Goal: Information Seeking & Learning: Learn about a topic

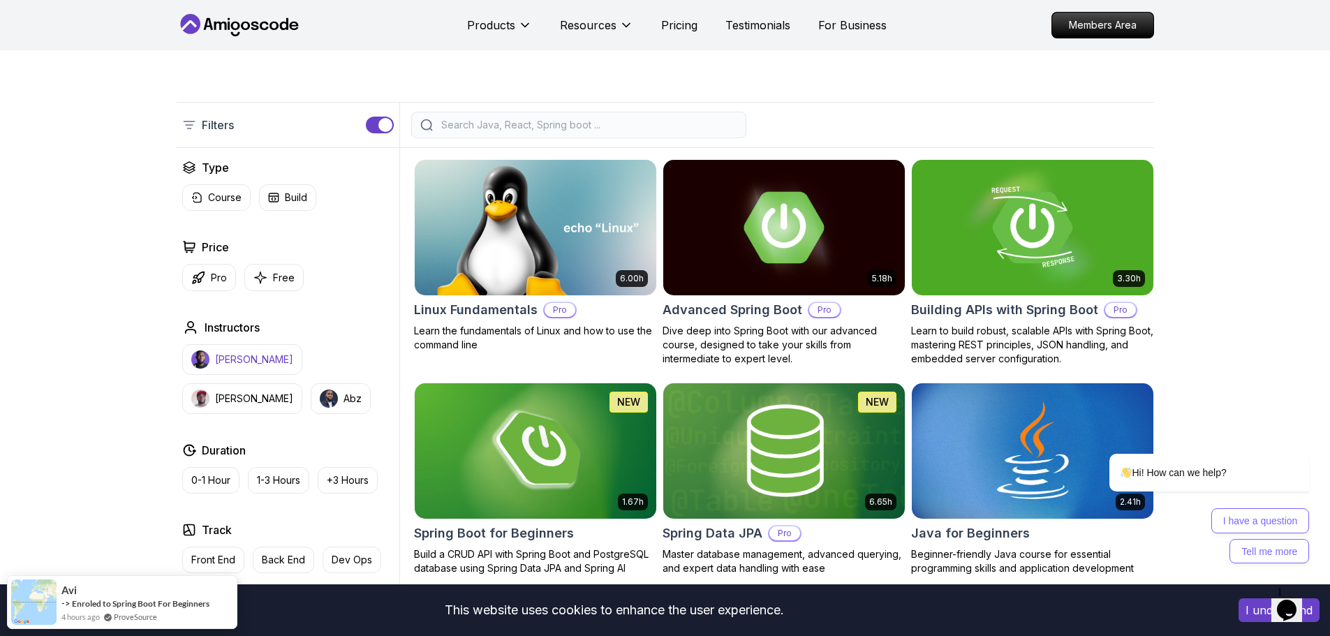
scroll to position [140, 0]
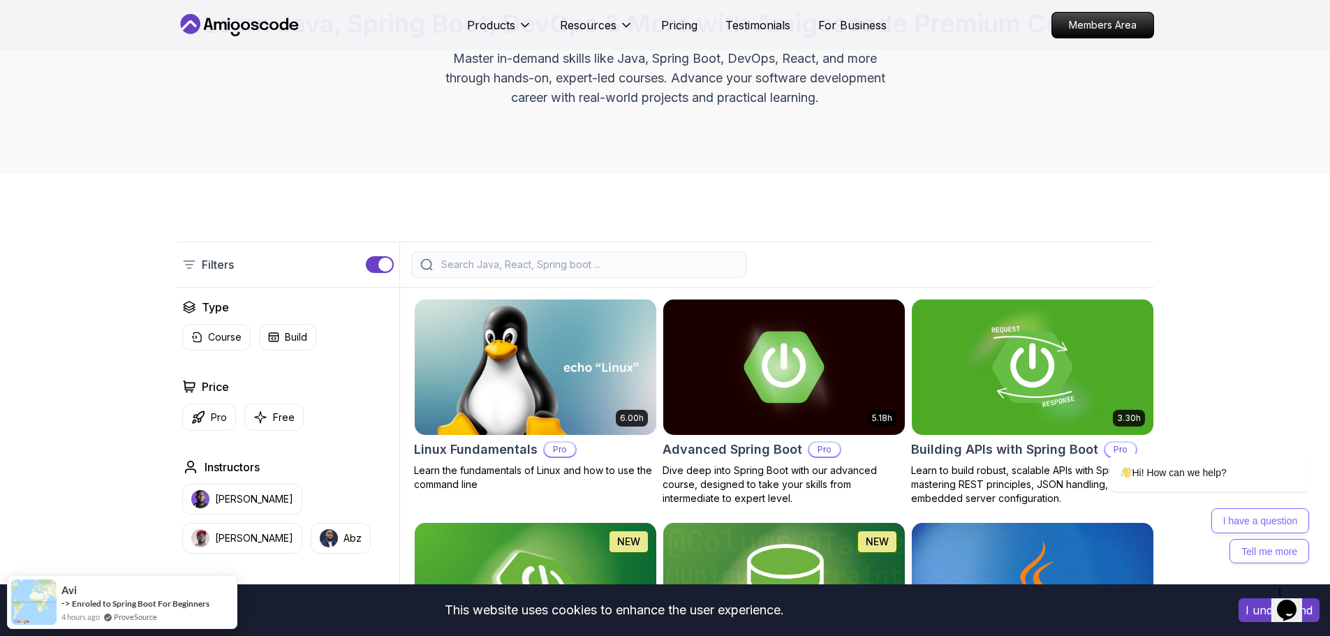
click at [474, 271] on input "search" at bounding box center [587, 265] width 299 height 14
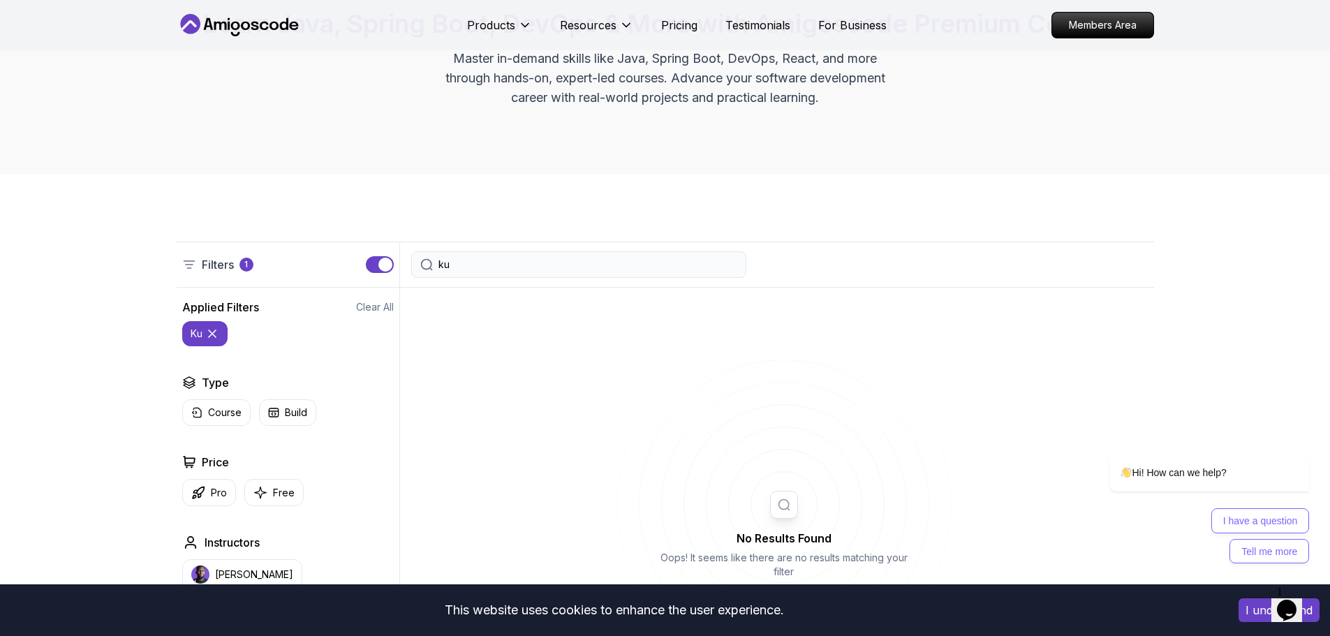
type input "k"
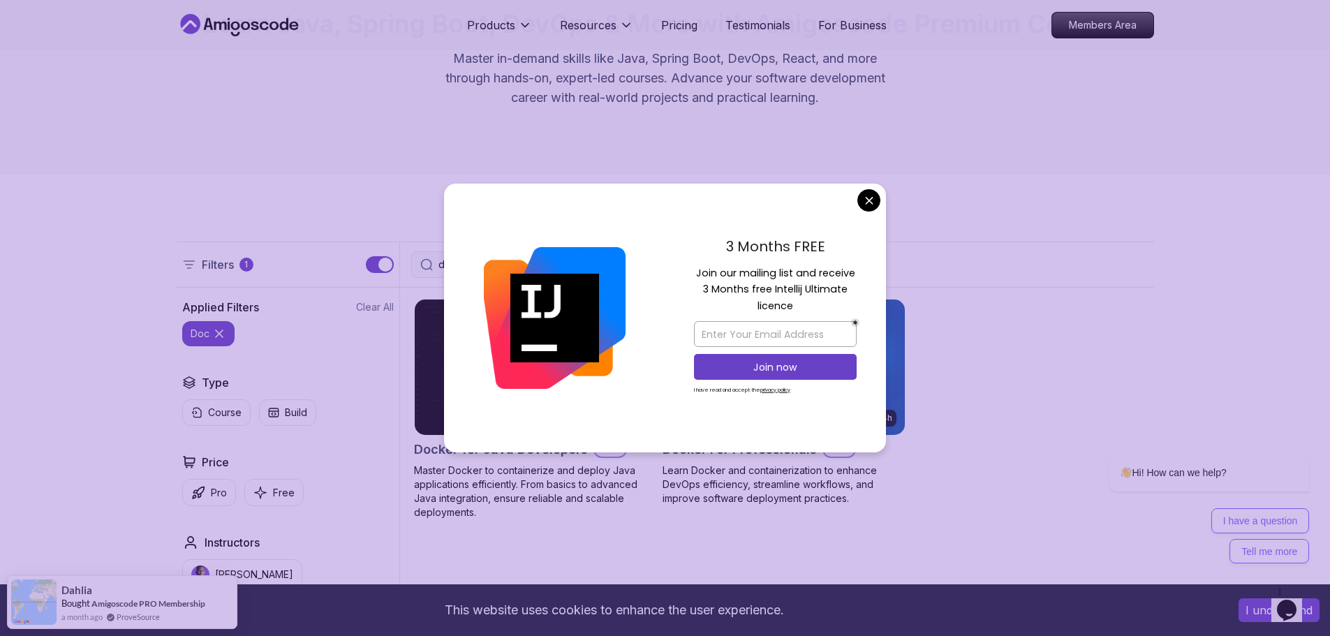
type input "doc"
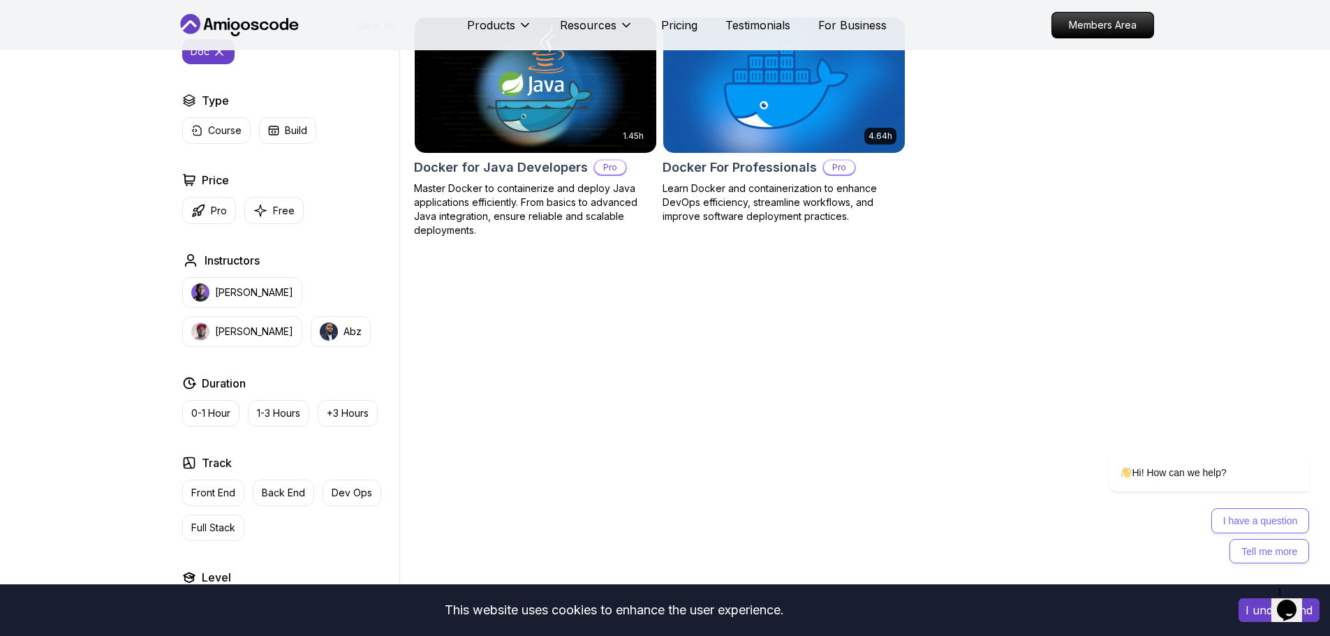
scroll to position [419, 0]
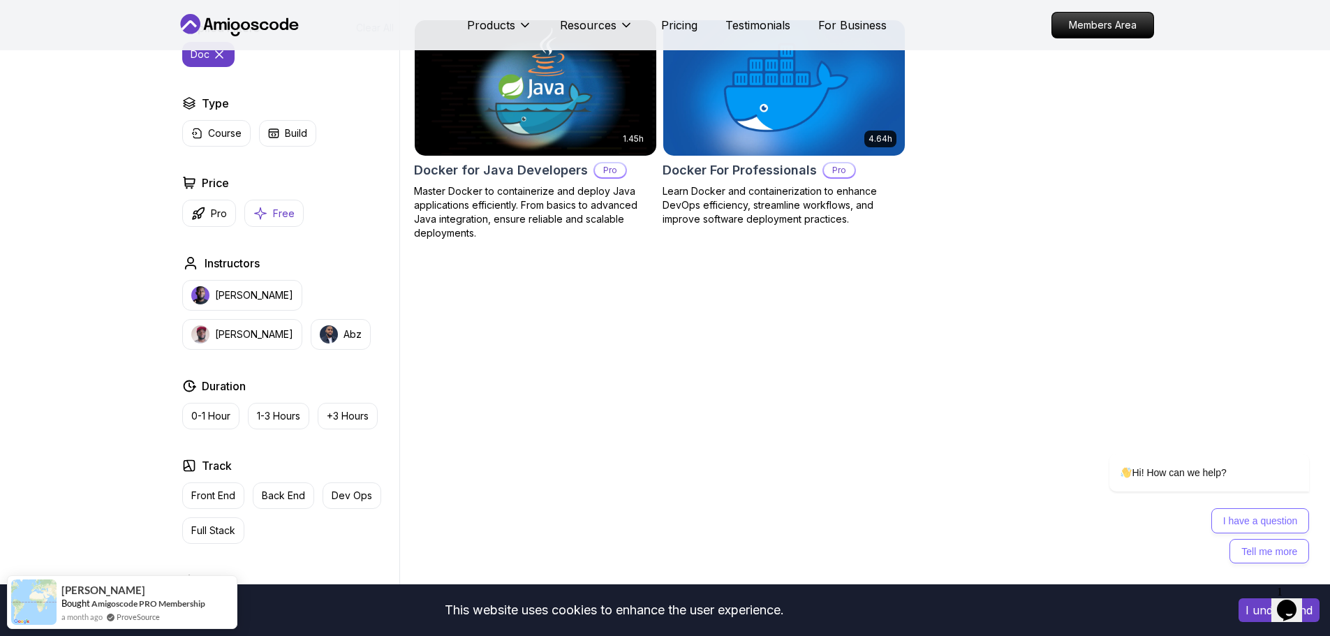
click at [290, 216] on p "Free" at bounding box center [284, 214] width 22 height 14
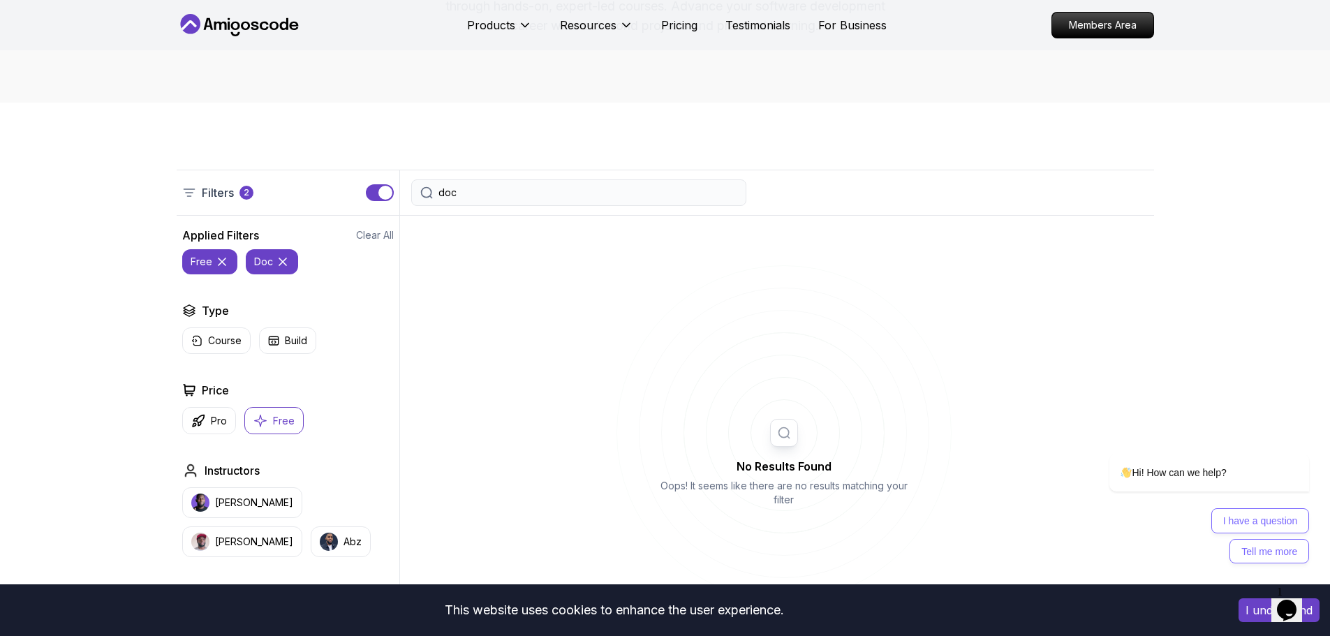
scroll to position [209, 0]
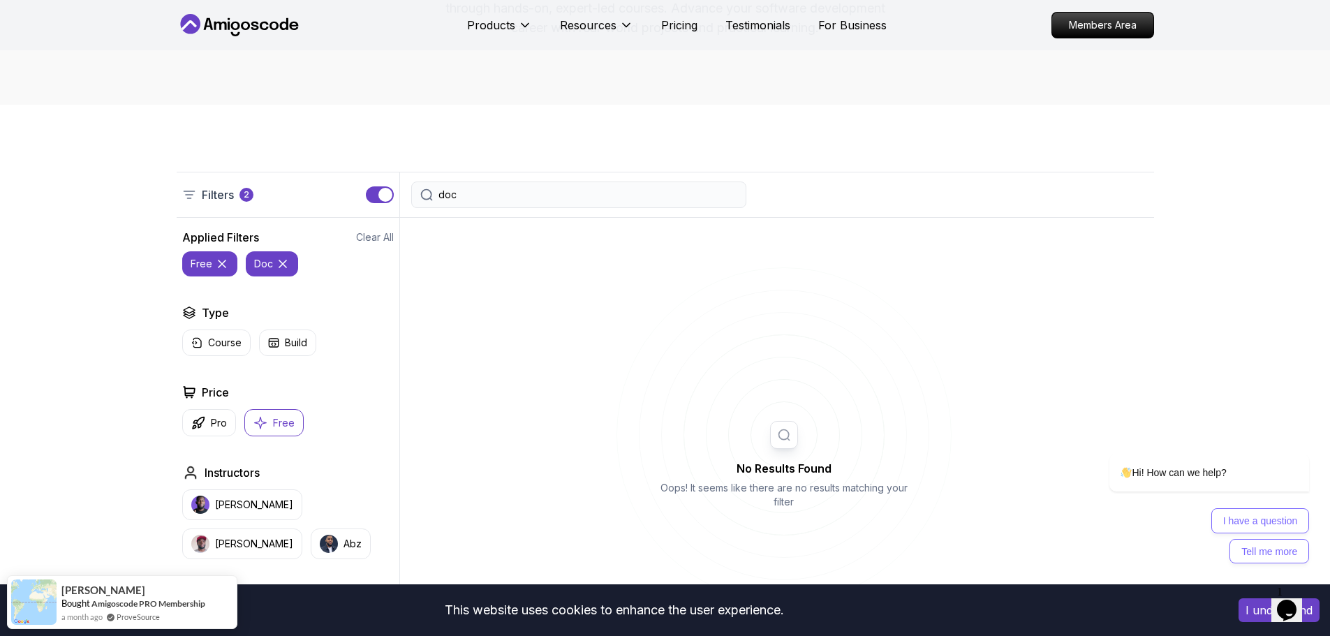
click at [281, 262] on icon at bounding box center [283, 264] width 14 height 14
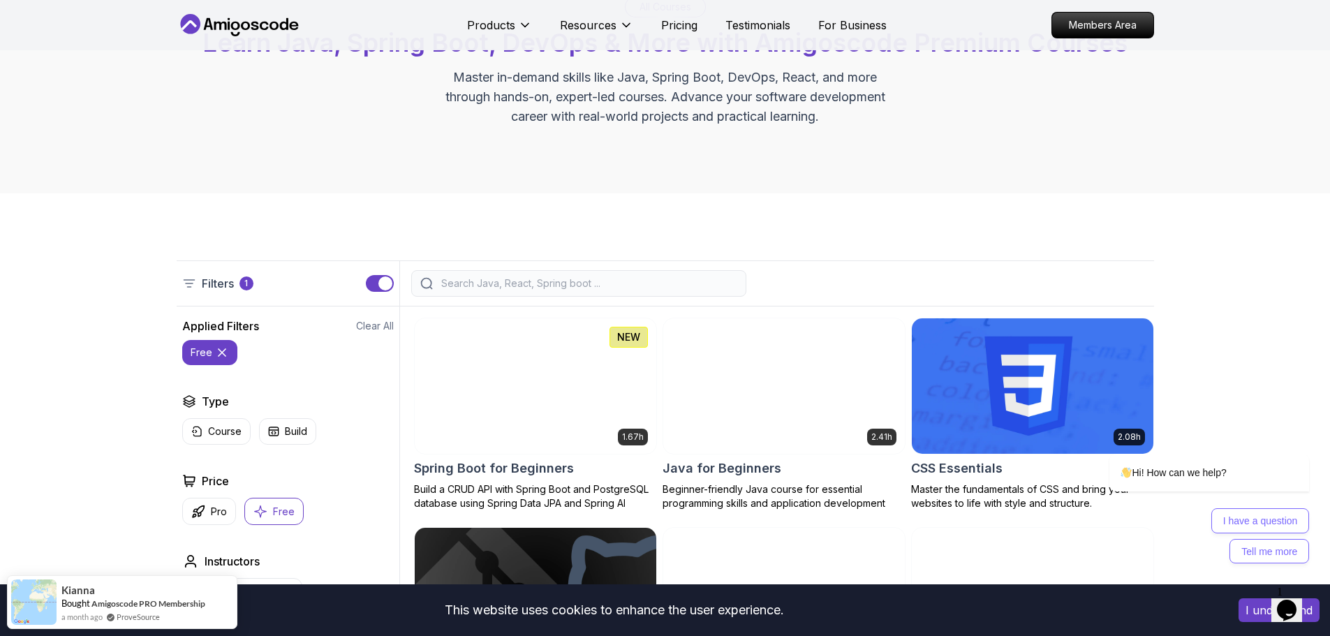
scroll to position [70, 0]
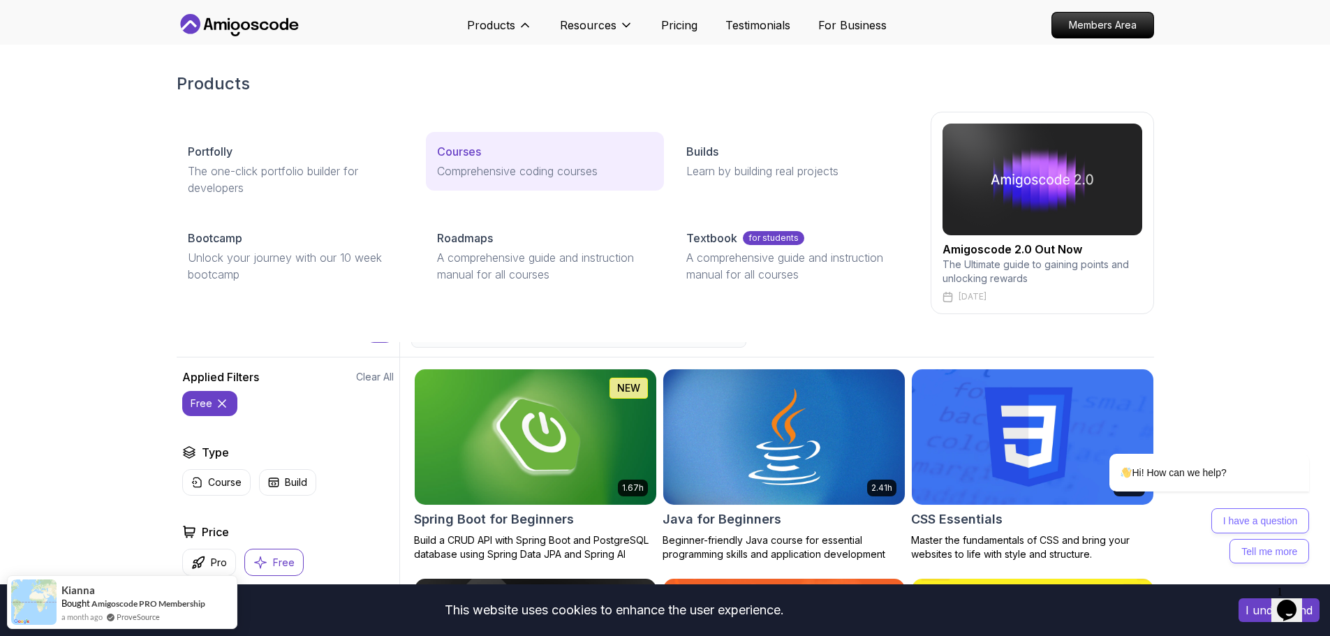
click at [490, 156] on div "Courses" at bounding box center [545, 151] width 216 height 17
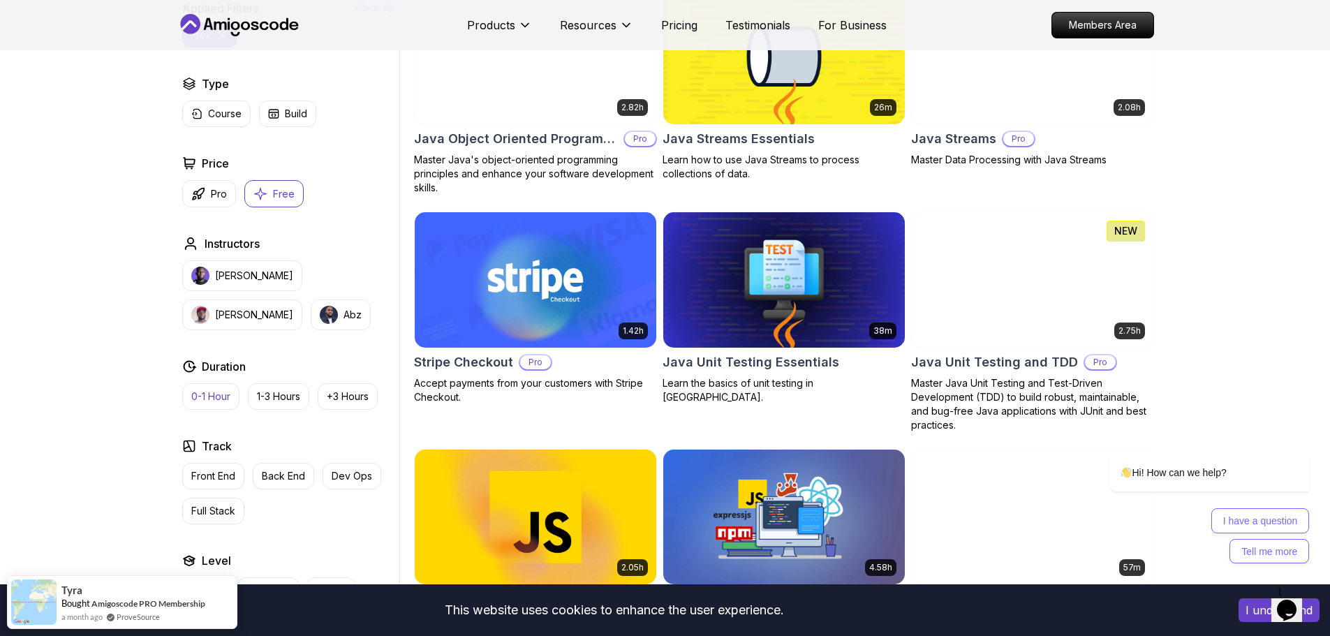
scroll to position [2373, 0]
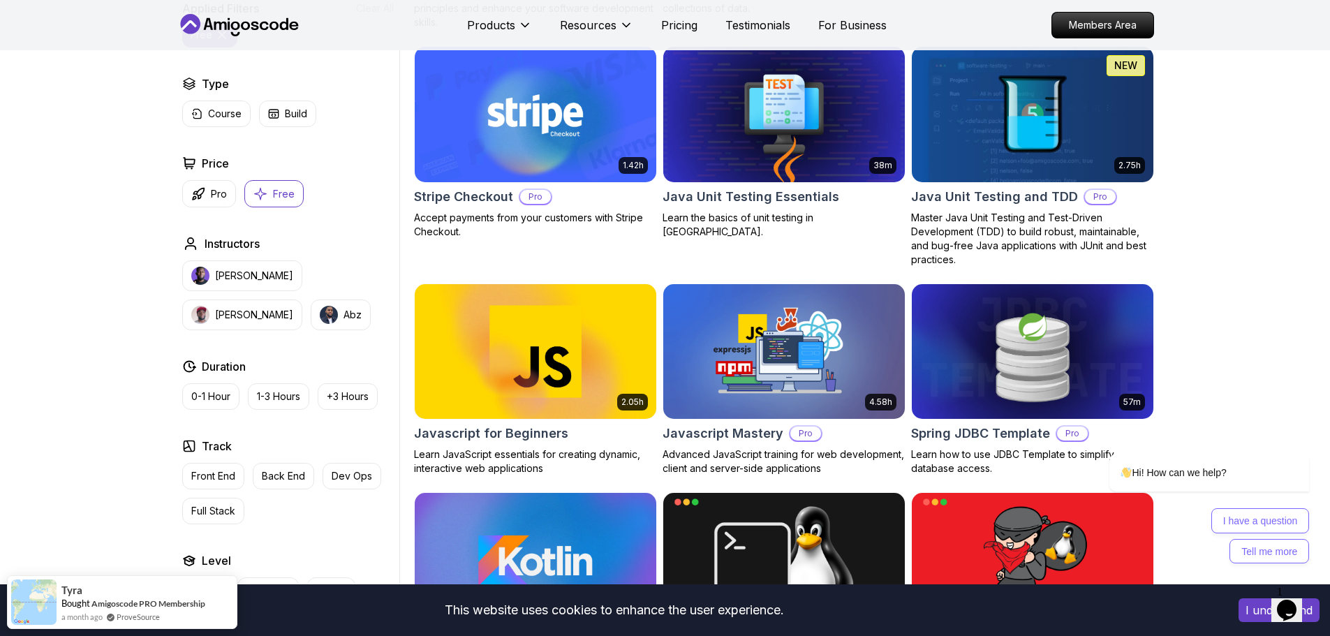
click at [277, 195] on p "Free" at bounding box center [284, 194] width 22 height 14
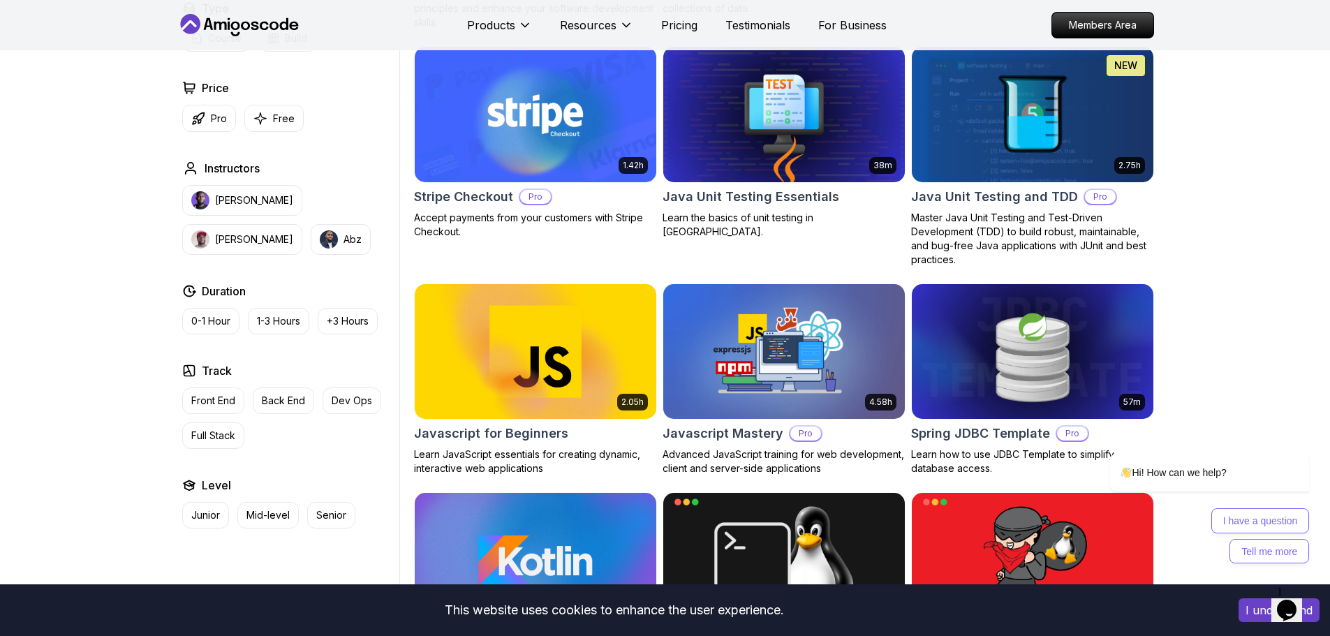
scroll to position [2234, 0]
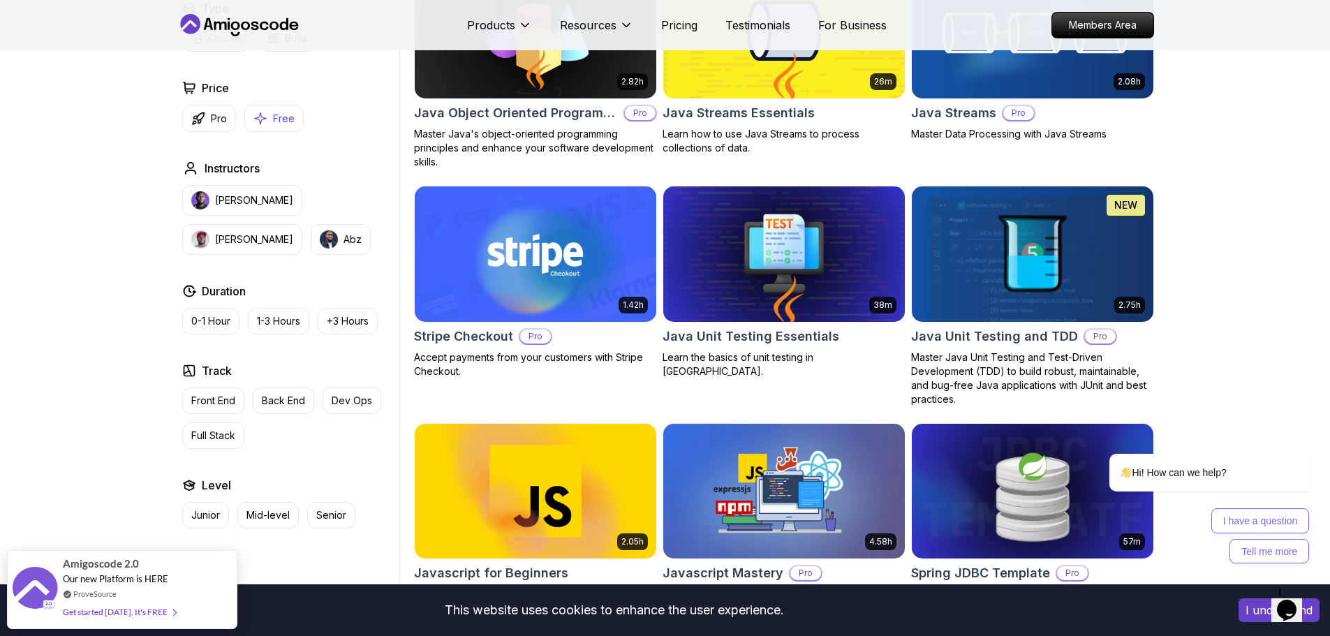
click at [263, 122] on icon "button" at bounding box center [260, 118] width 14 height 15
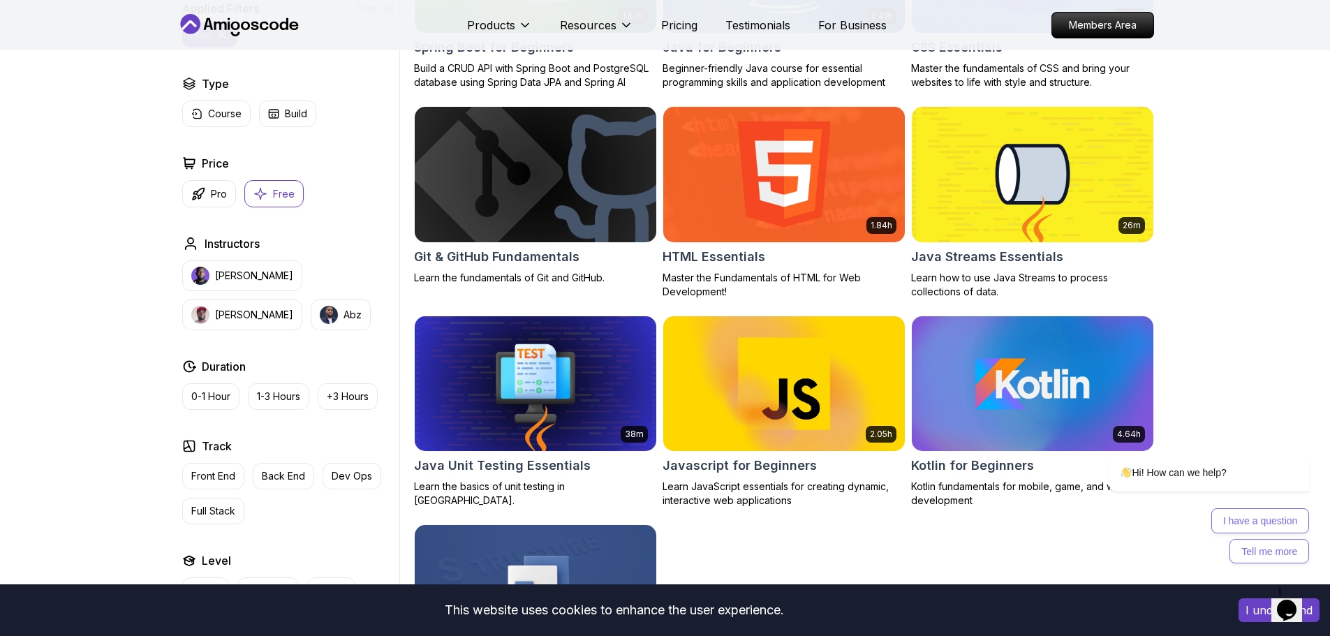
scroll to position [558, 0]
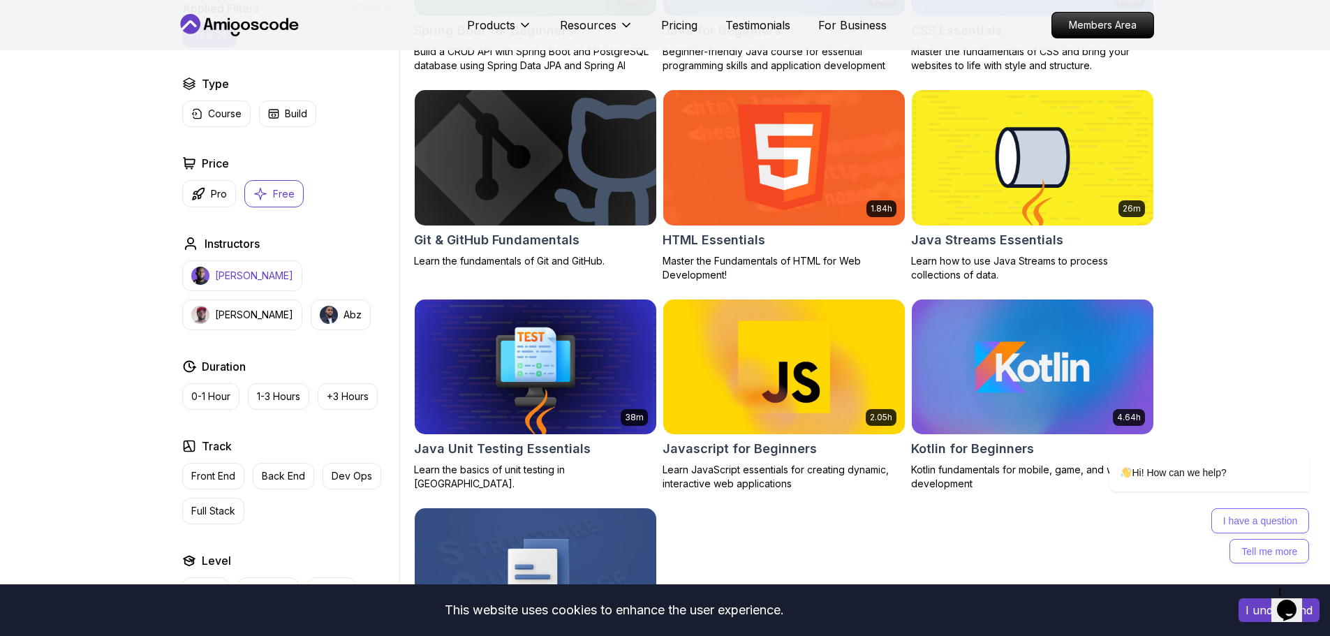
drag, startPoint x: 261, startPoint y: 198, endPoint x: 217, endPoint y: 209, distance: 45.4
click at [260, 198] on icon "button" at bounding box center [260, 193] width 14 height 15
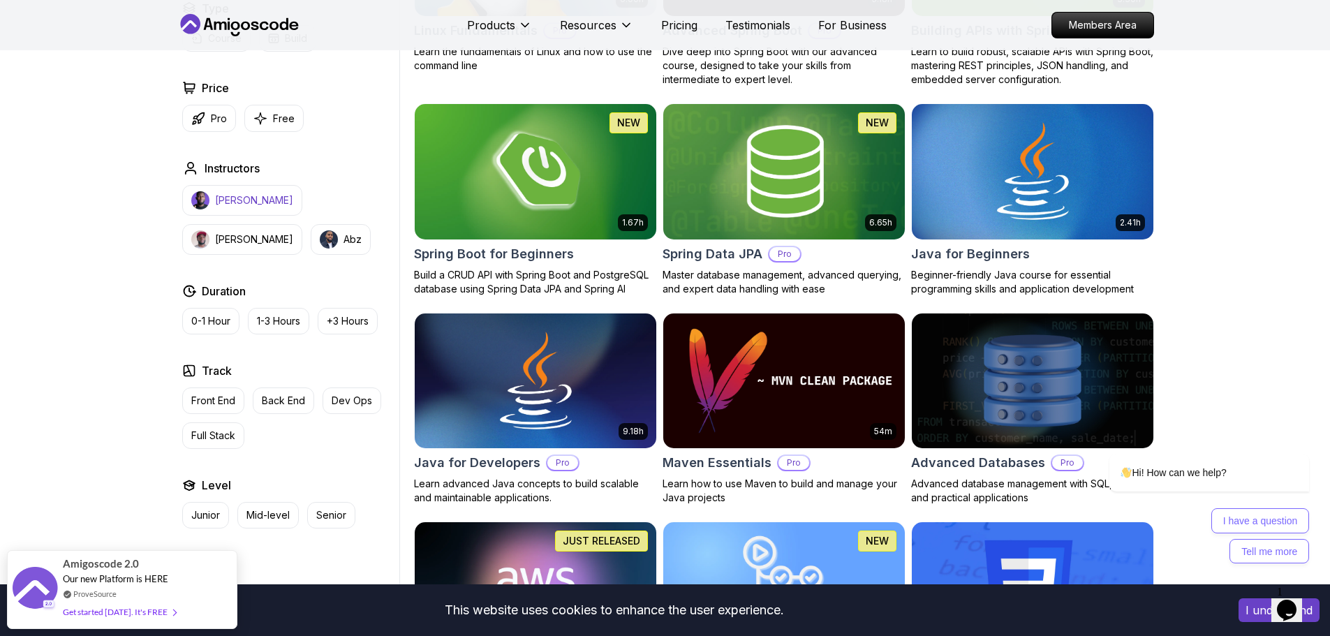
scroll to position [419, 0]
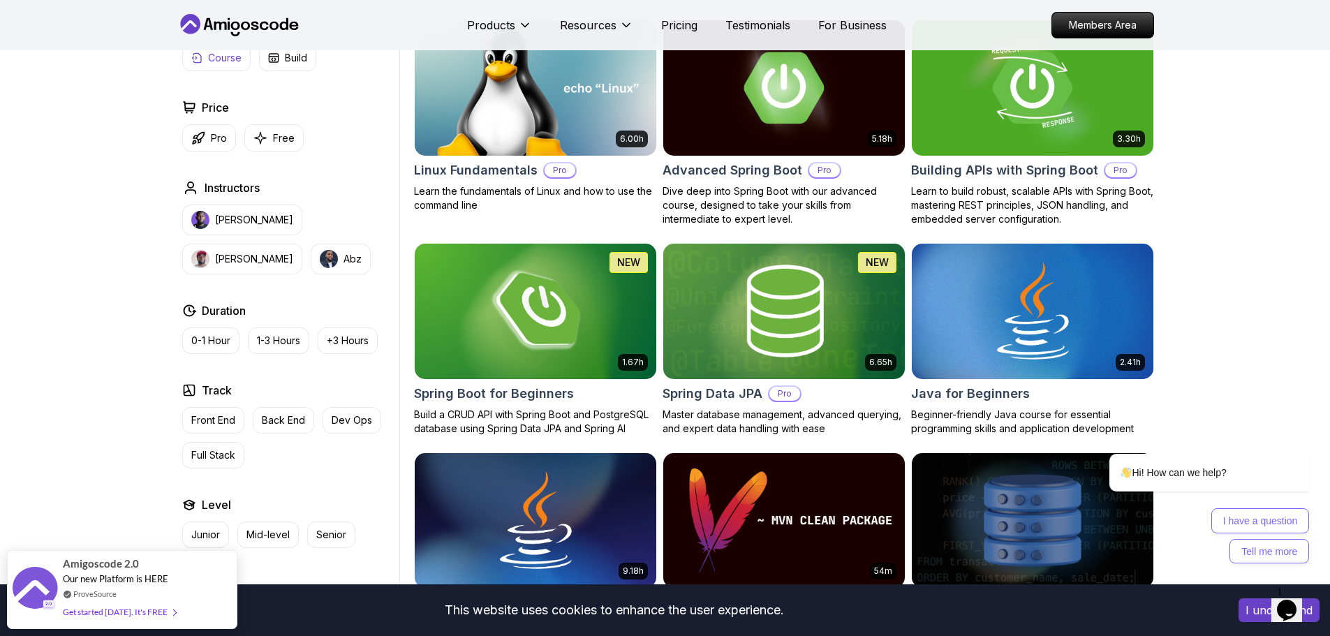
click at [214, 142] on p "Pro" at bounding box center [219, 138] width 16 height 14
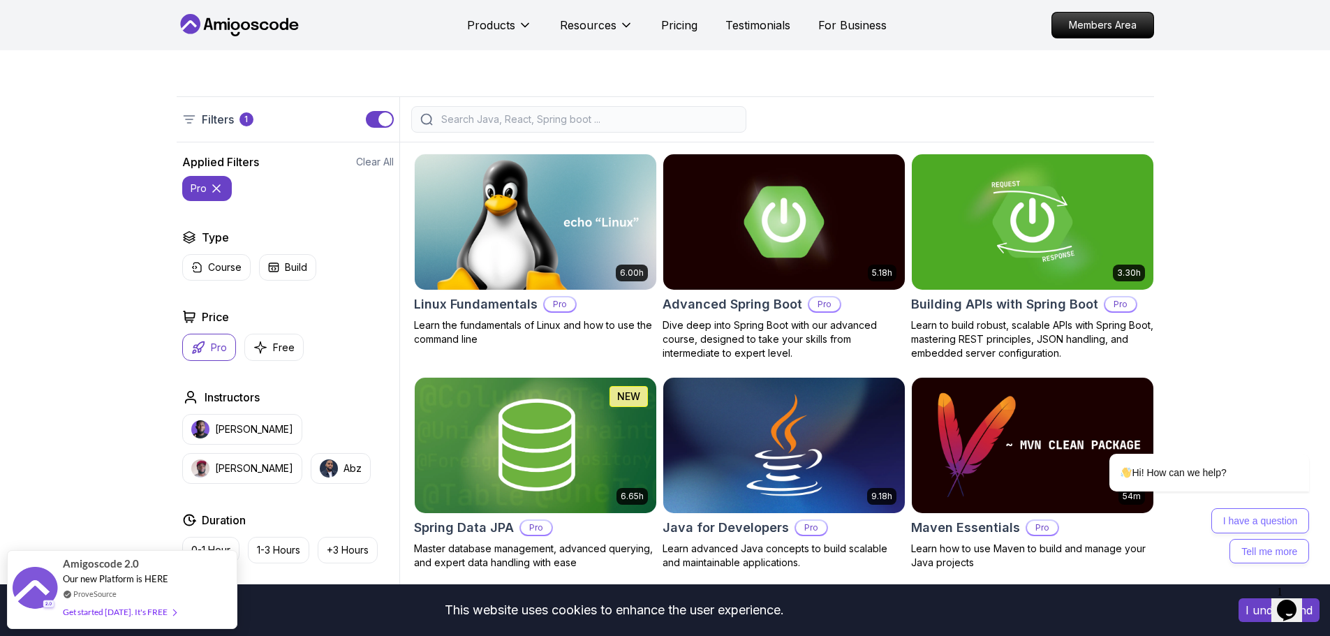
scroll to position [279, 0]
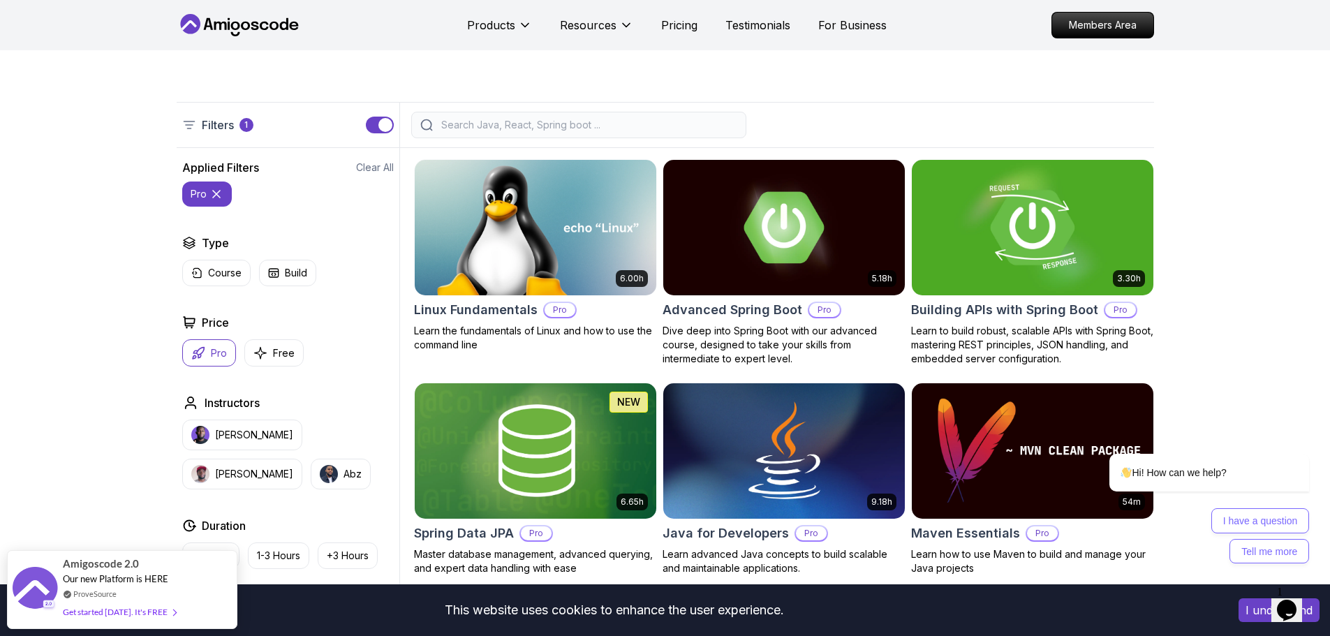
click at [995, 251] on img at bounding box center [1031, 227] width 253 height 142
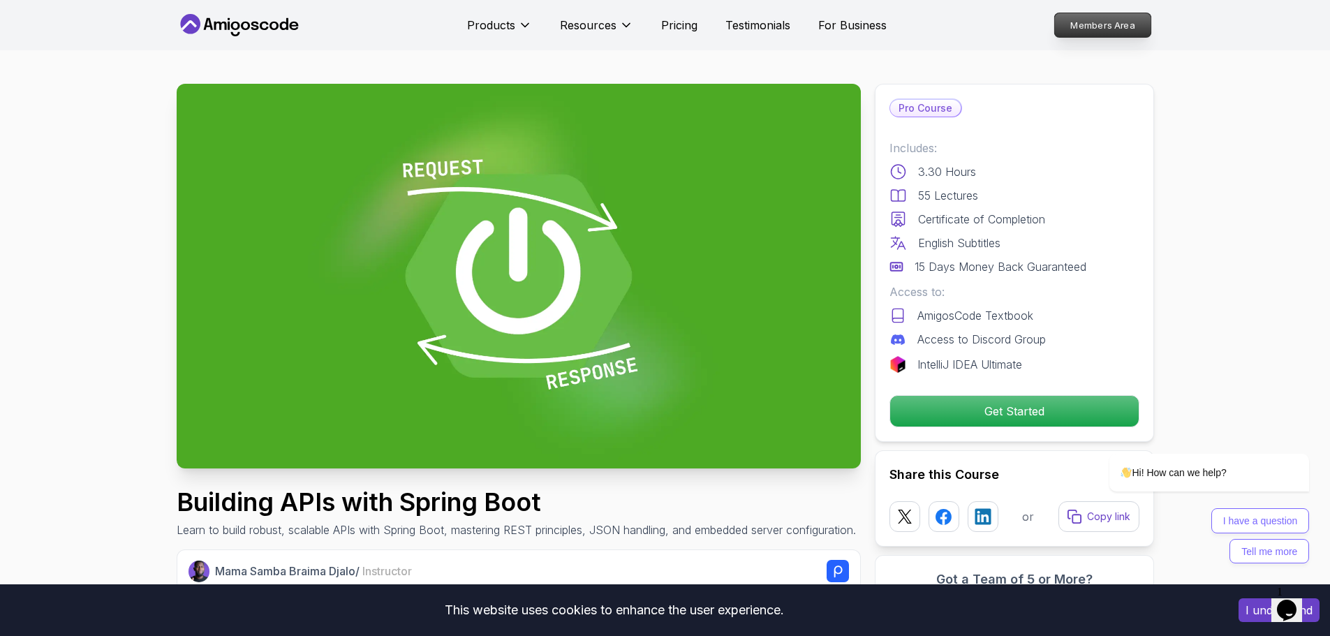
click at [1135, 36] on p "Members Area" at bounding box center [1102, 25] width 96 height 24
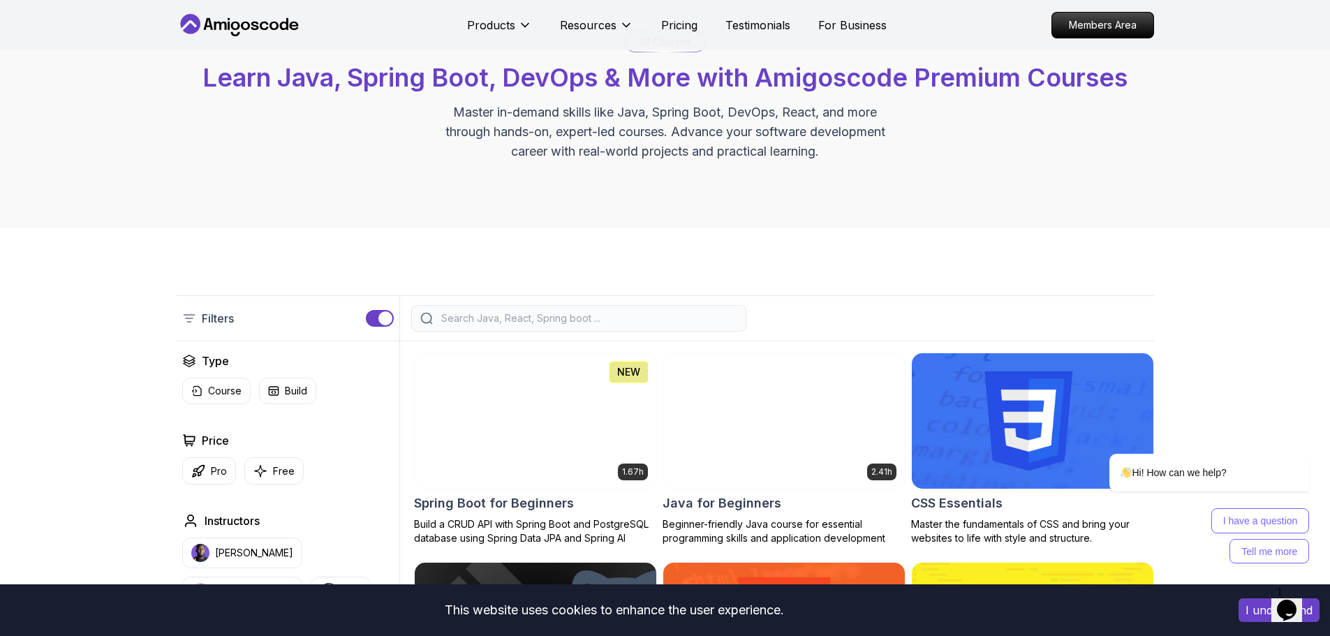
scroll to position [70, 0]
